Goal: Transaction & Acquisition: Register for event/course

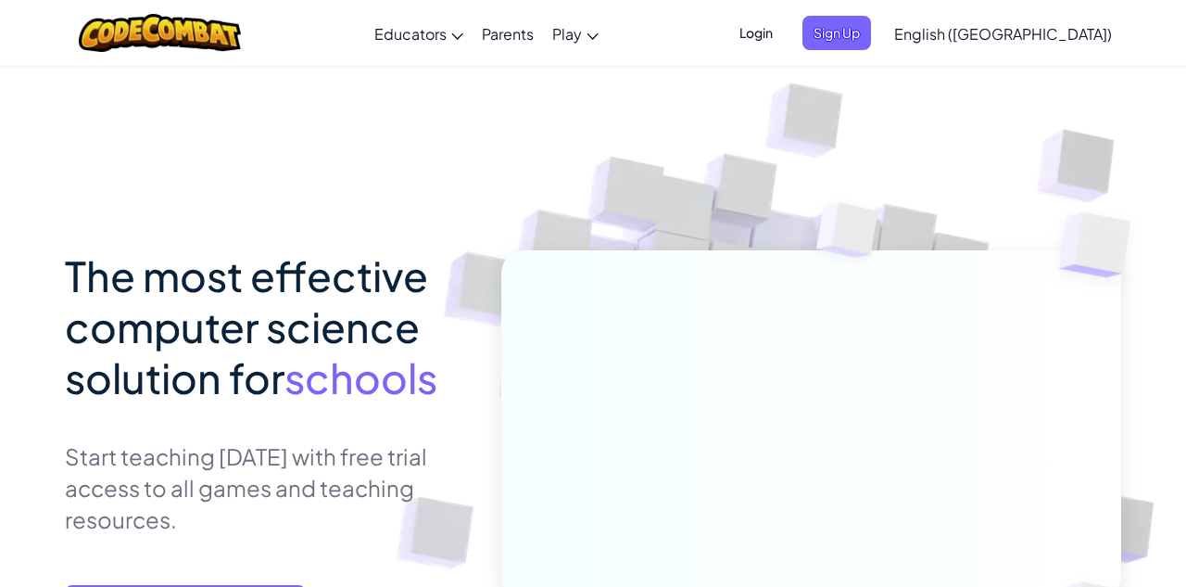
click at [271, 345] on span "The most effective computer science solution for" at bounding box center [246, 326] width 363 height 154
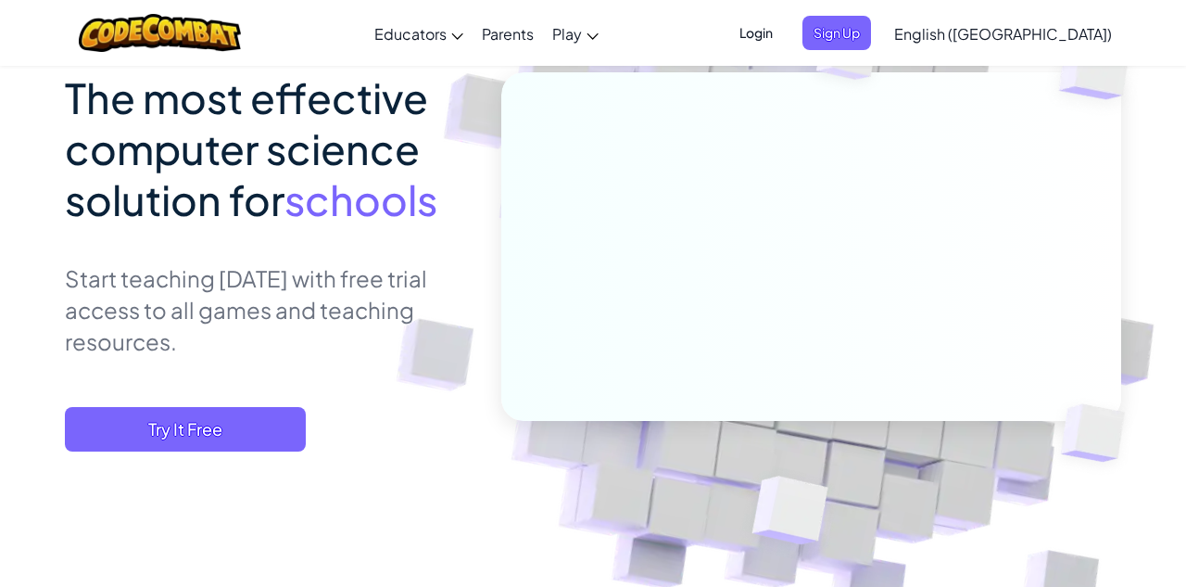
scroll to position [180, 0]
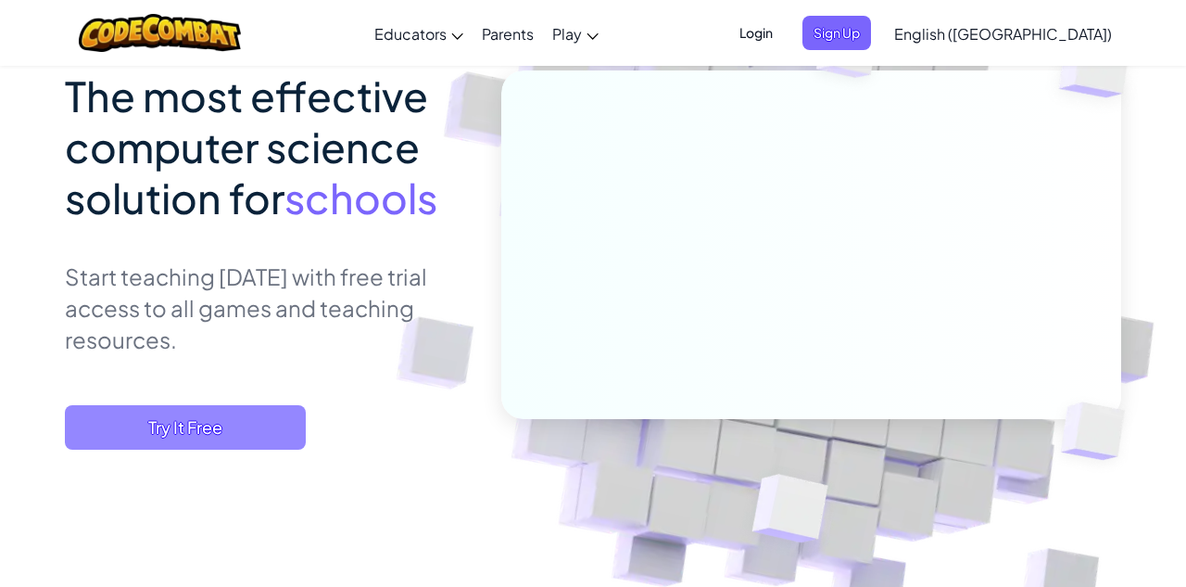
click at [261, 415] on span "Try It Free" at bounding box center [185, 427] width 241 height 44
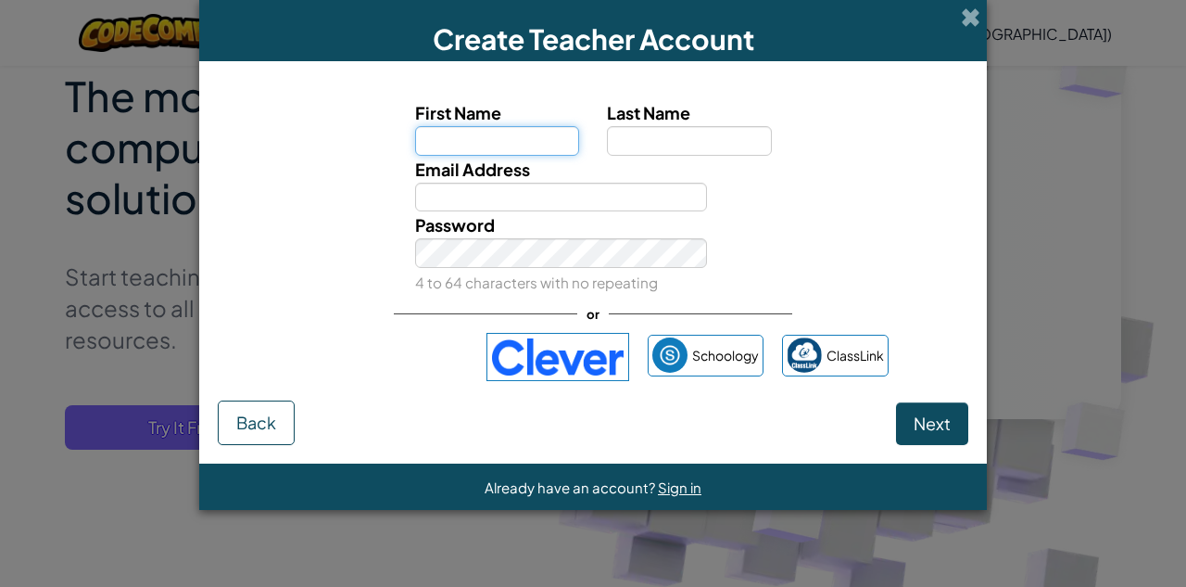
click at [458, 133] on input "First Name" at bounding box center [497, 141] width 165 height 30
type input "[PERSON_NAME]"
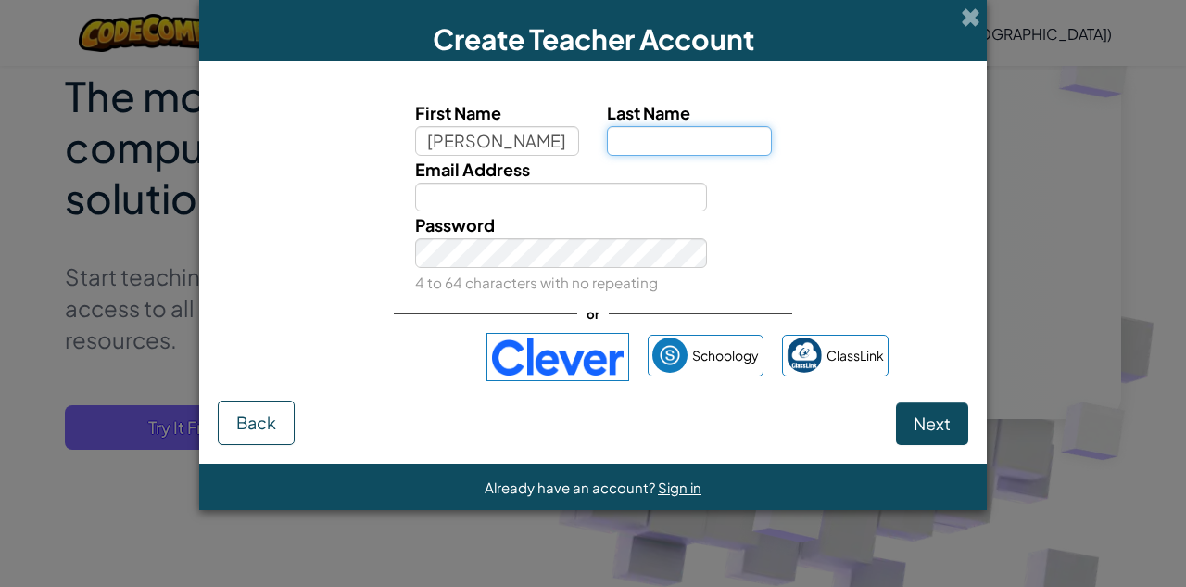
click at [649, 139] on input "Last Name" at bounding box center [689, 141] width 165 height 30
type input "[PERSON_NAME]"
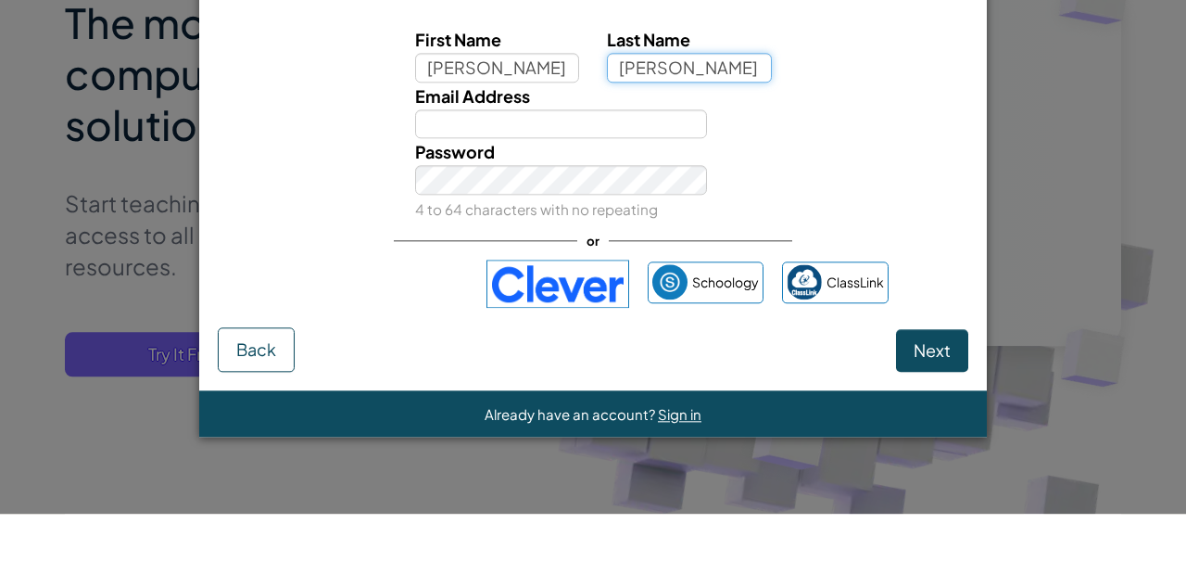
scroll to position [179, 0]
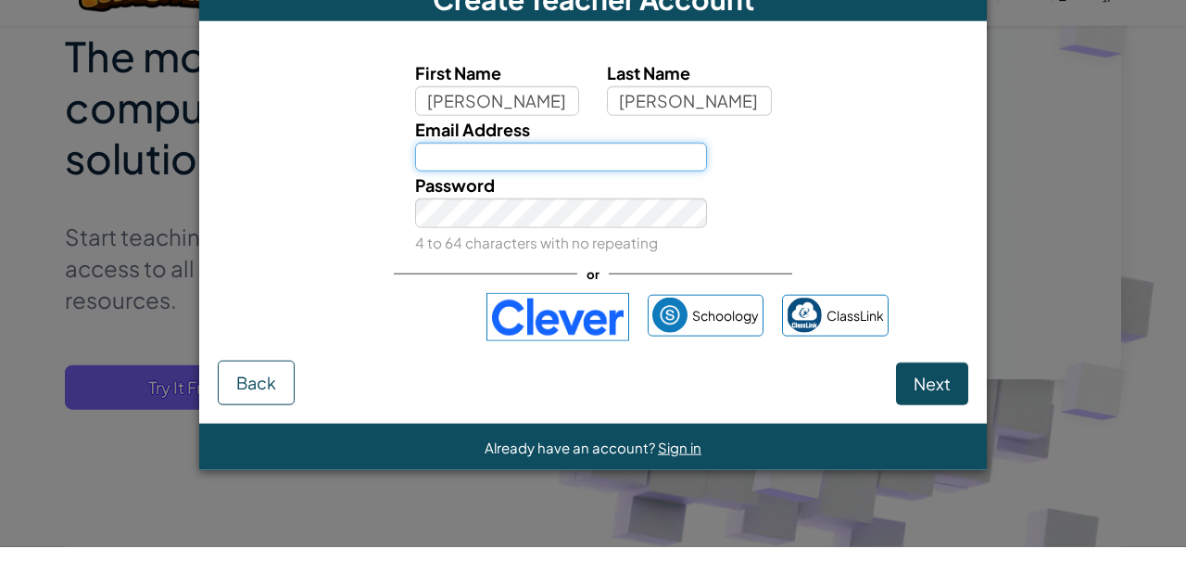
click at [595, 204] on input "Email Address" at bounding box center [561, 198] width 293 height 30
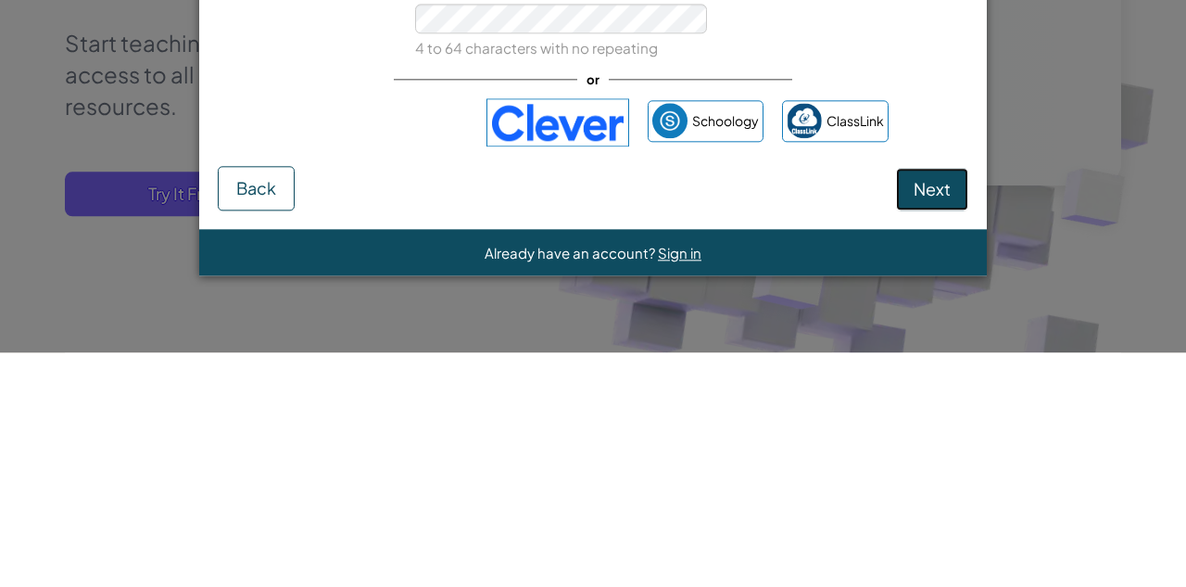
click at [947, 409] on button "Next" at bounding box center [932, 423] width 72 height 43
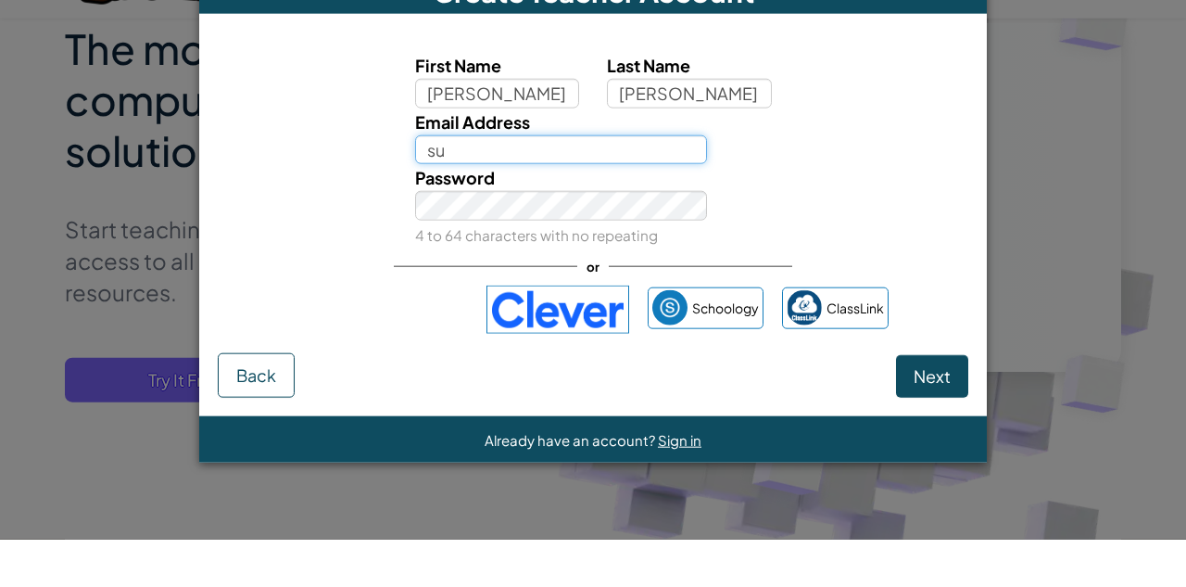
type input "s"
click at [606, 195] on input "Email Address" at bounding box center [561, 198] width 293 height 30
type input "[EMAIL_ADDRESS][DOMAIN_NAME]"
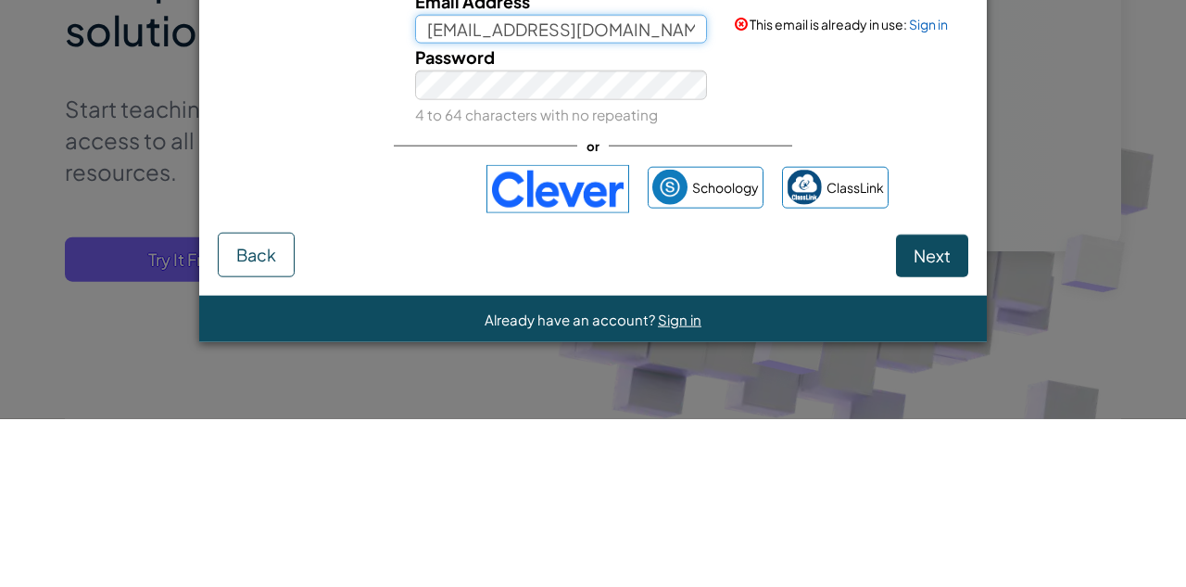
scroll to position [180, 0]
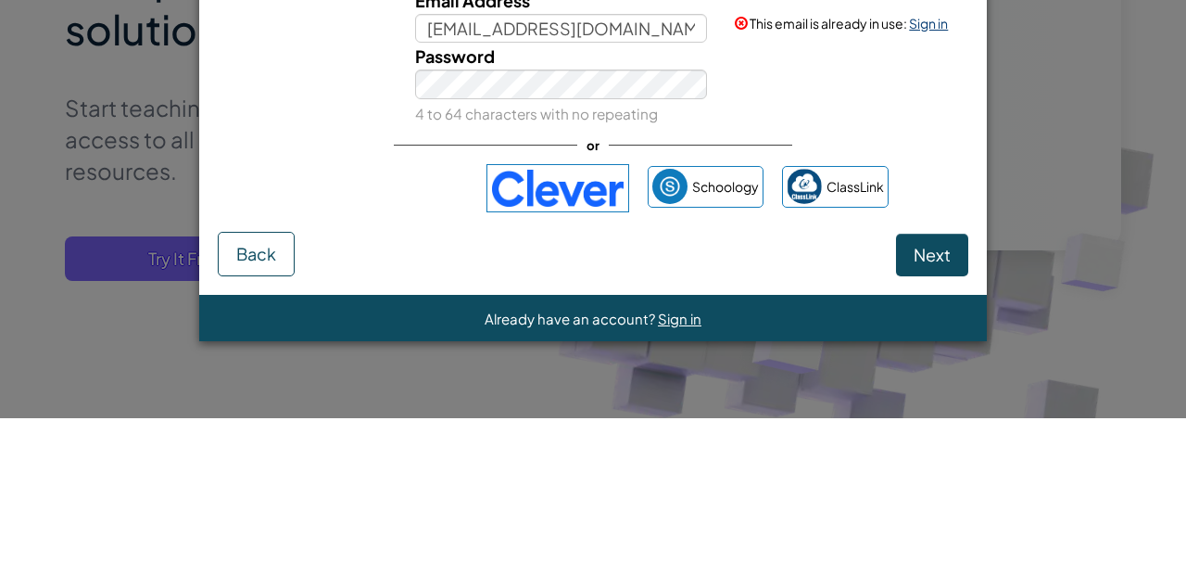
click at [928, 194] on link "Sign in" at bounding box center [928, 192] width 39 height 17
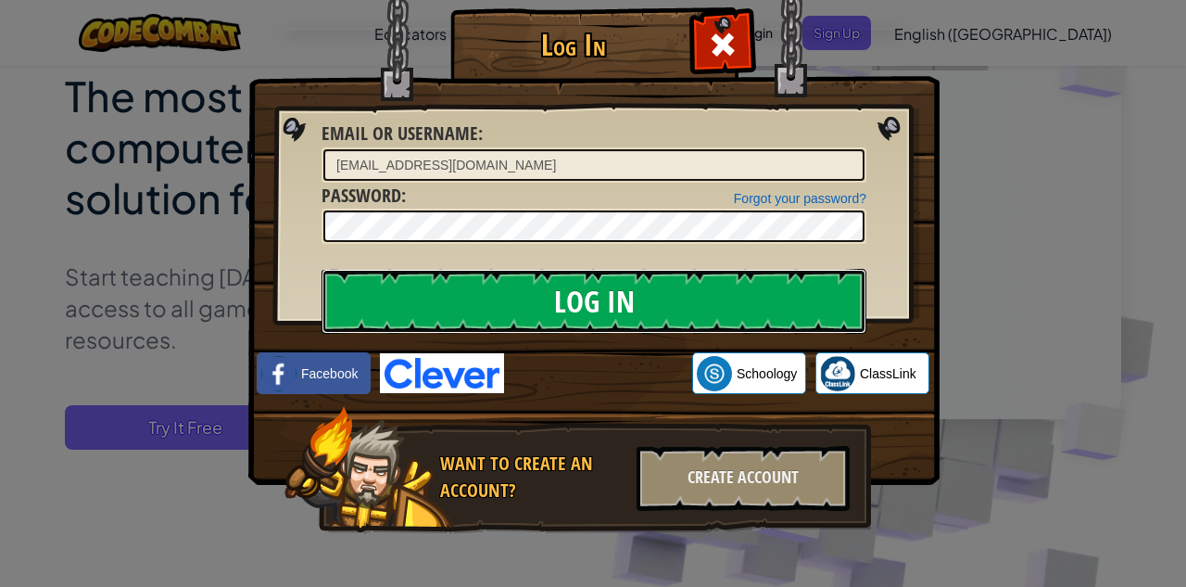
click at [719, 301] on input "Log In" at bounding box center [594, 301] width 545 height 65
